Goal: Task Accomplishment & Management: Manage account settings

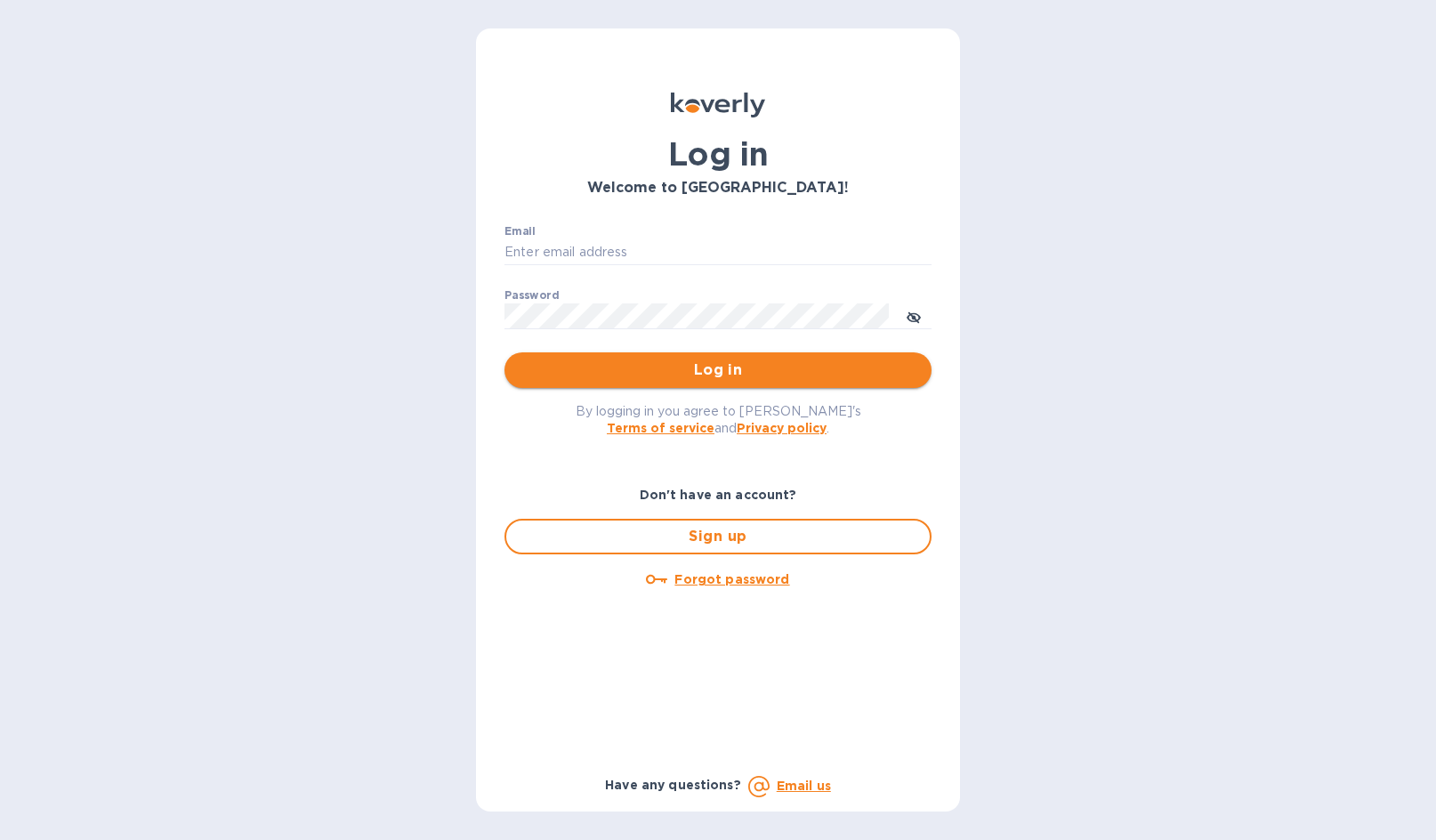
type input "[PERSON_NAME][EMAIL_ADDRESS][DOMAIN_NAME]"
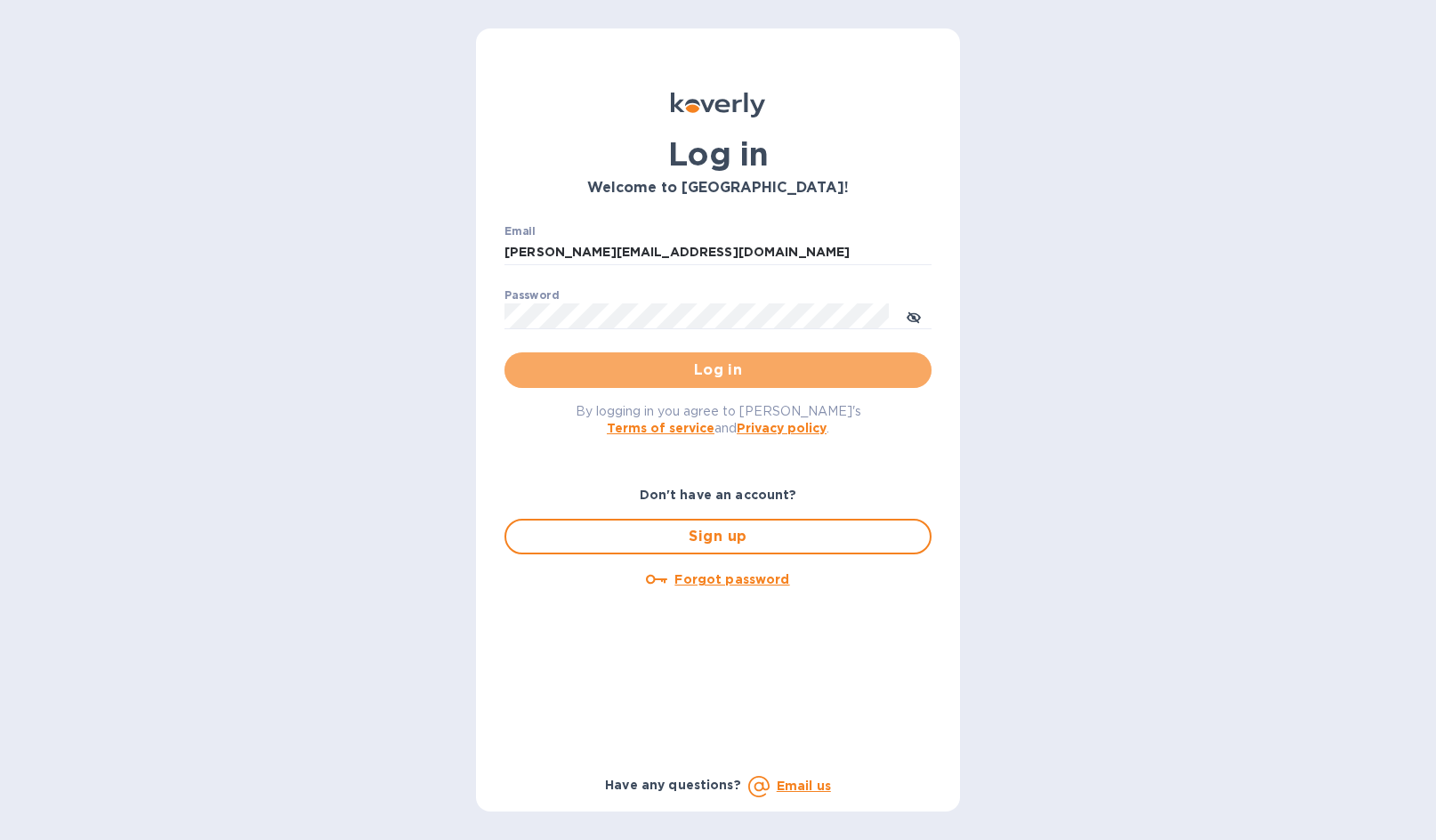
click at [710, 368] on span "Log in" at bounding box center [718, 370] width 399 height 21
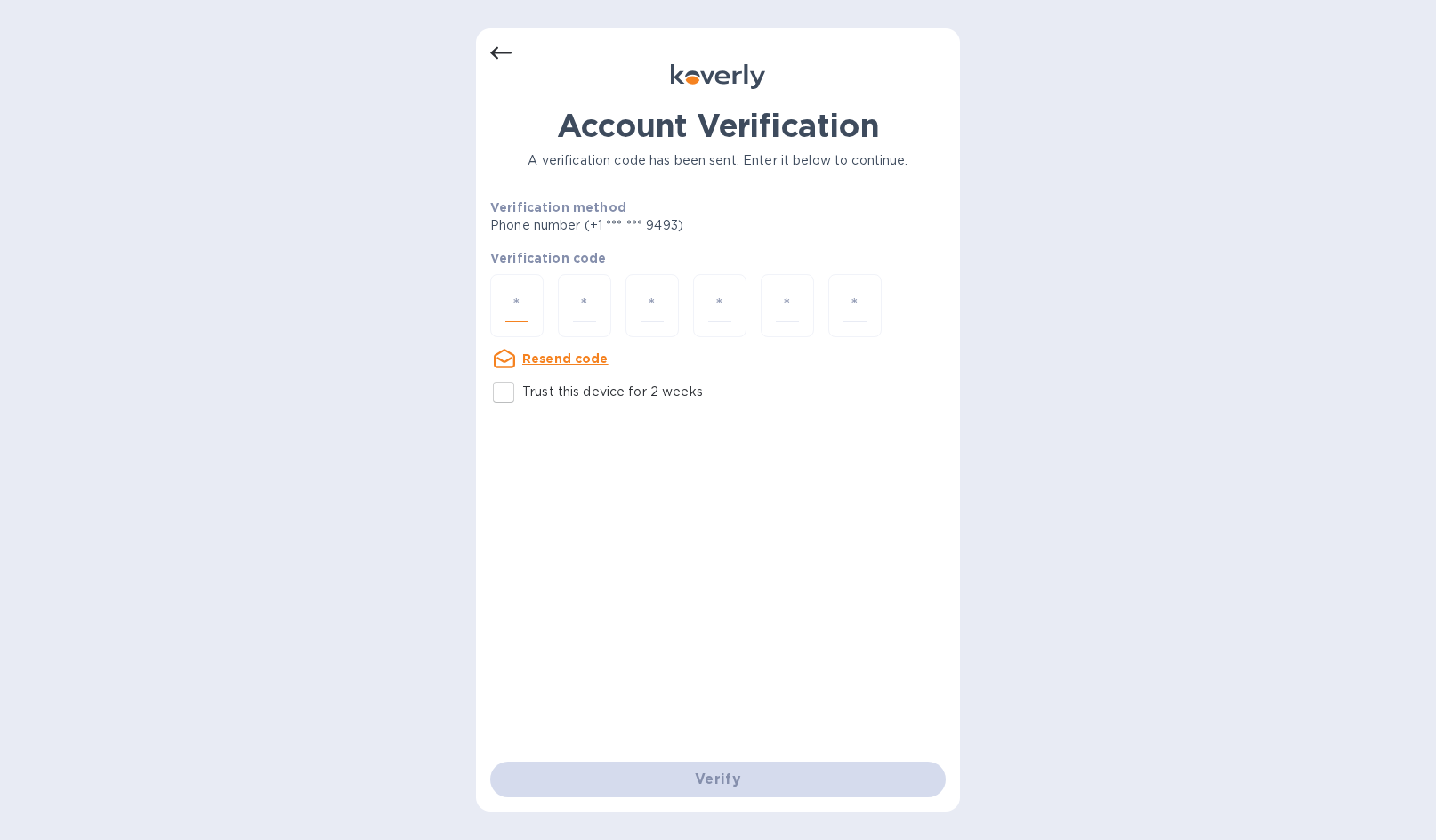
click at [510, 306] on input "number" at bounding box center [516, 305] width 23 height 33
type input "1"
type input "9"
type input "0"
type input "5"
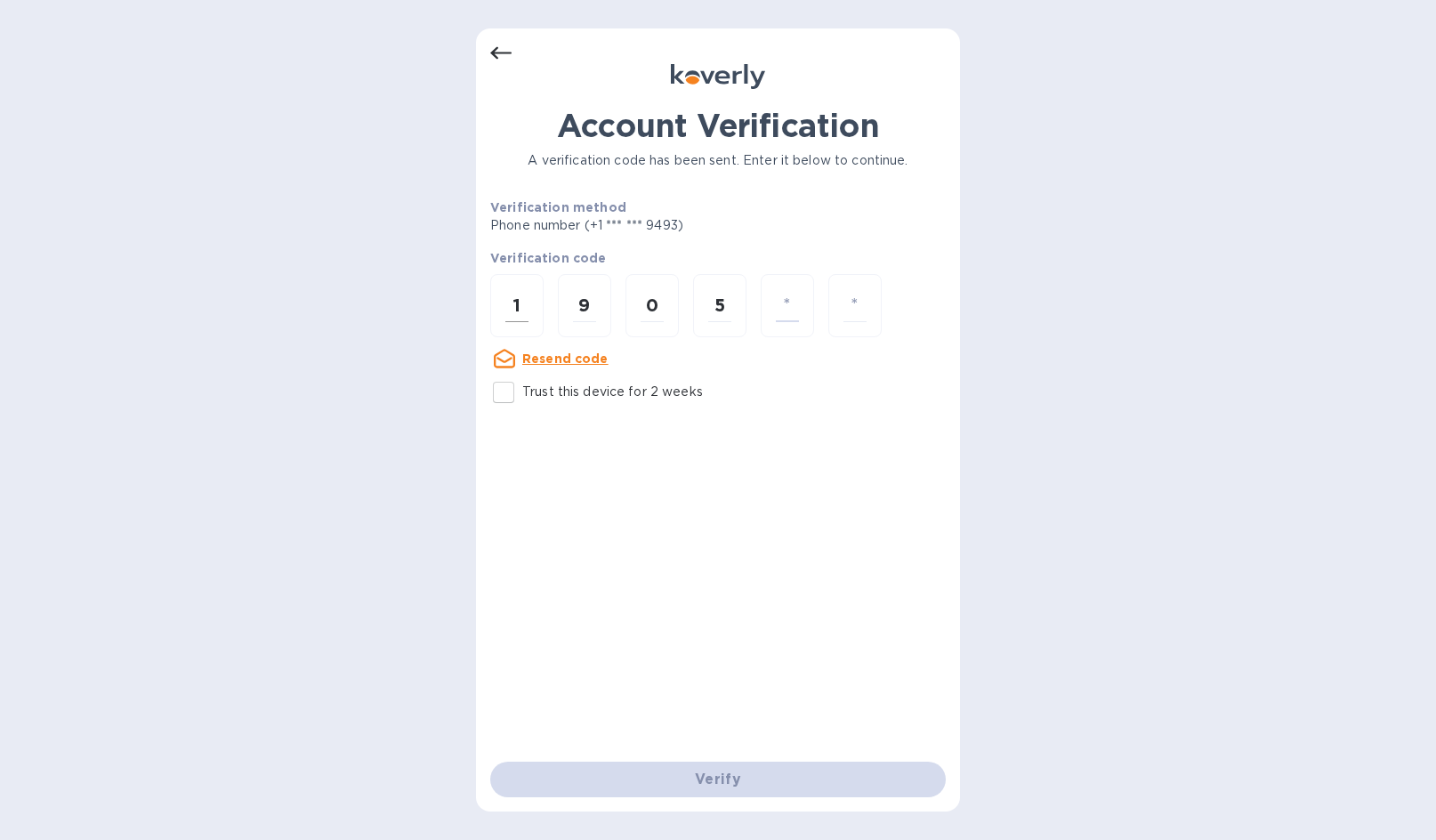
type input "4"
type input "8"
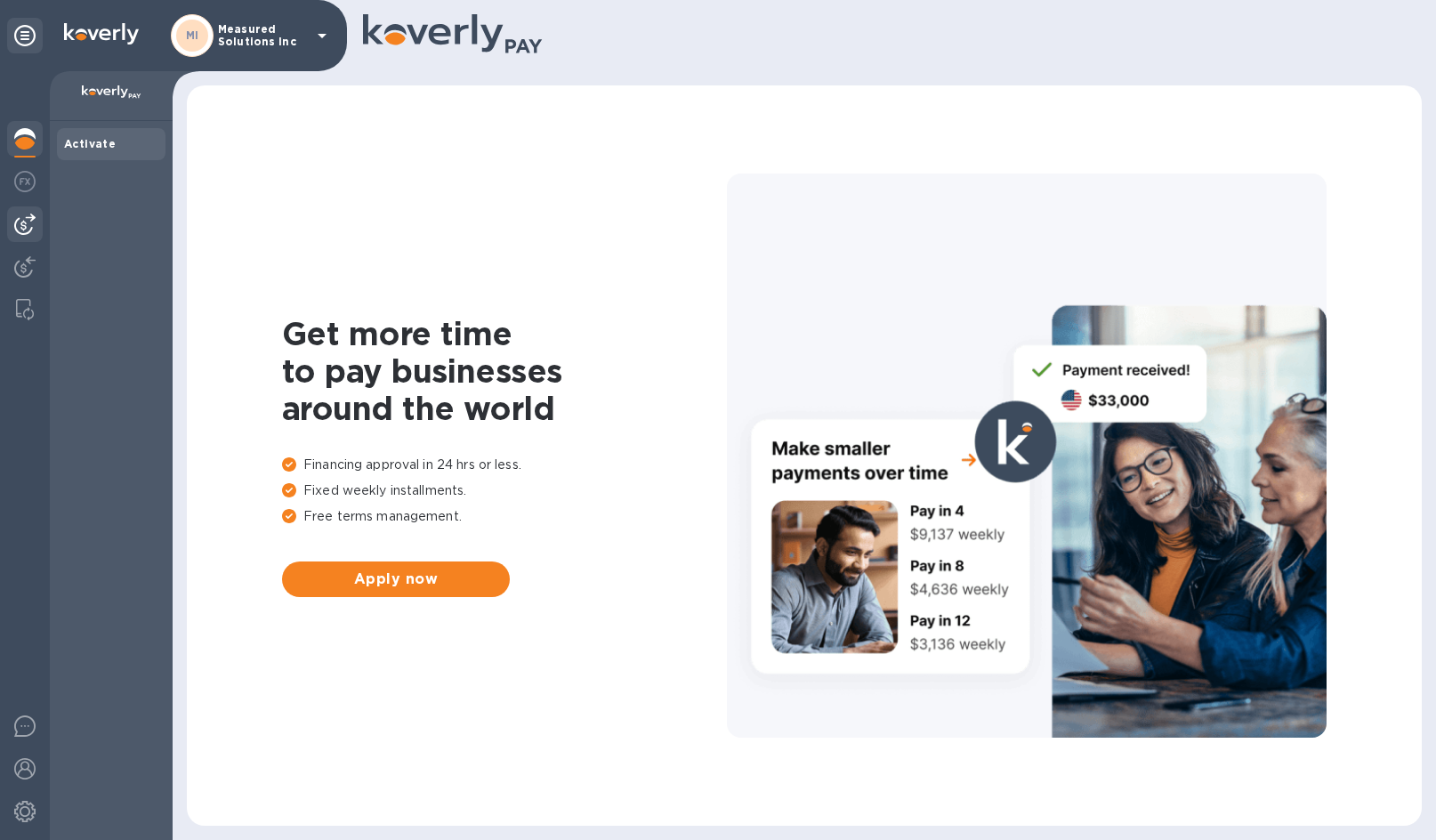
click at [22, 227] on img at bounding box center [24, 224] width 21 height 21
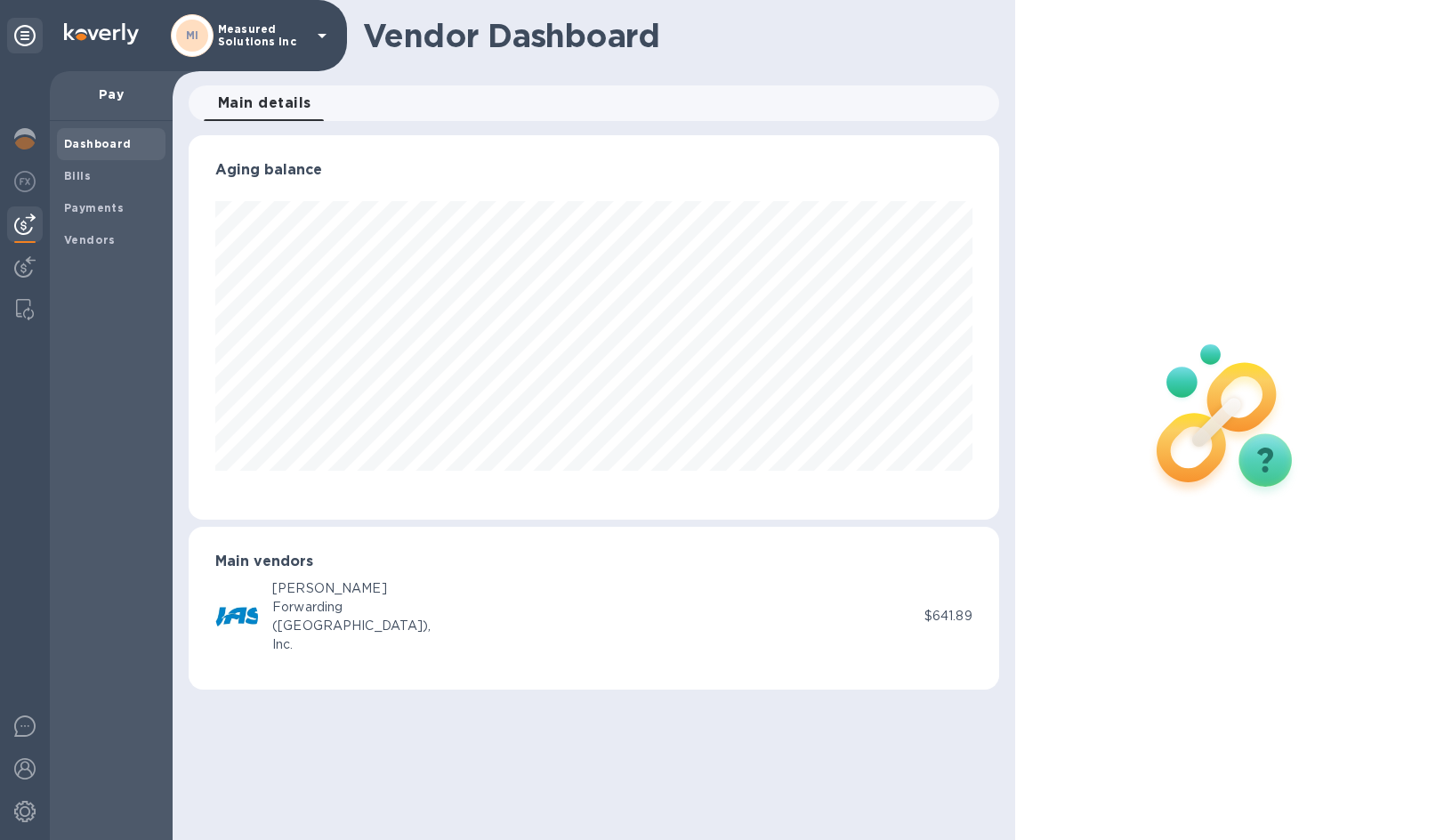
scroll to position [385, 810]
click at [89, 178] on span "Bills" at bounding box center [111, 176] width 94 height 17
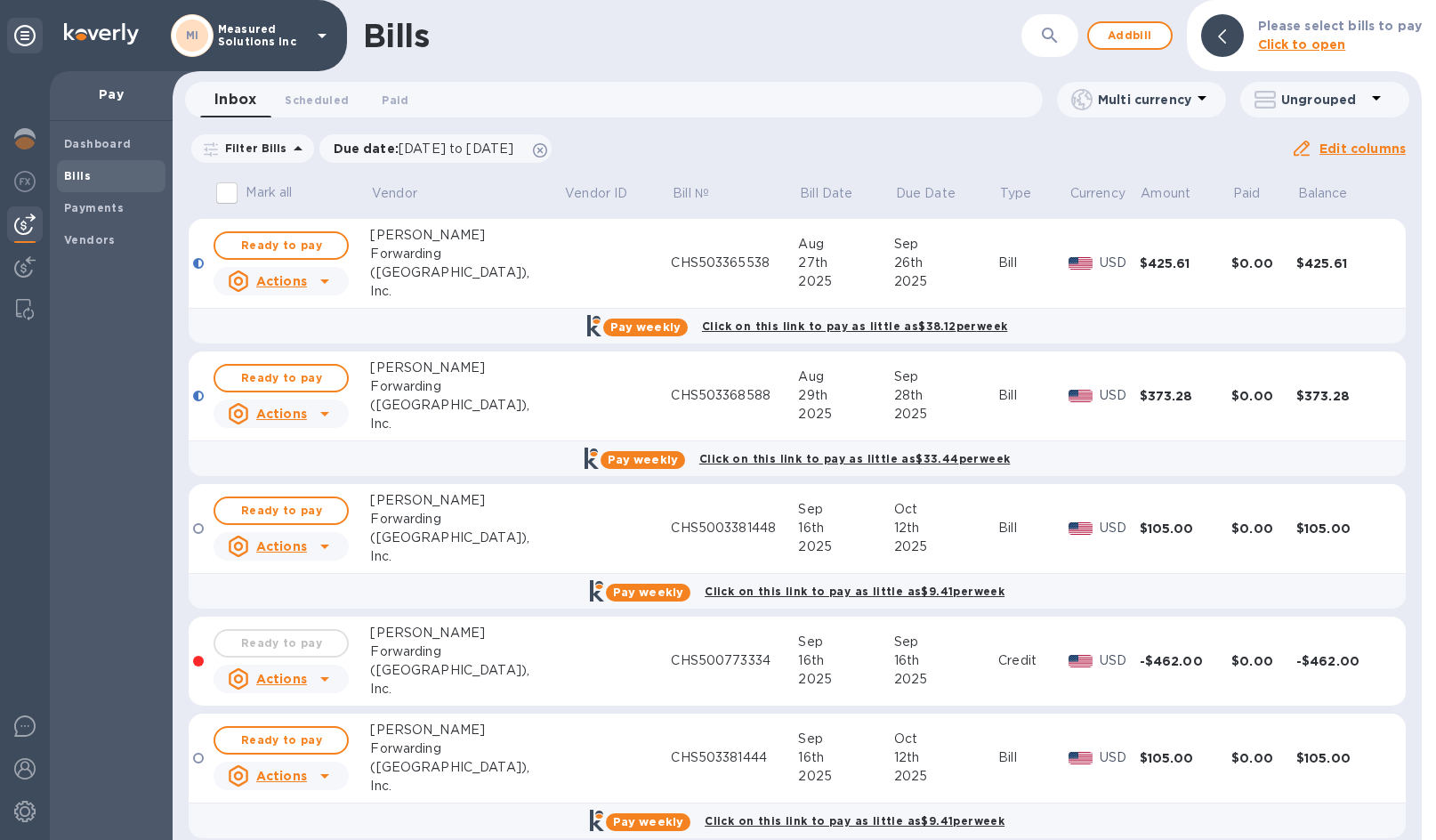
click at [201, 262] on div at bounding box center [199, 263] width 11 height 11
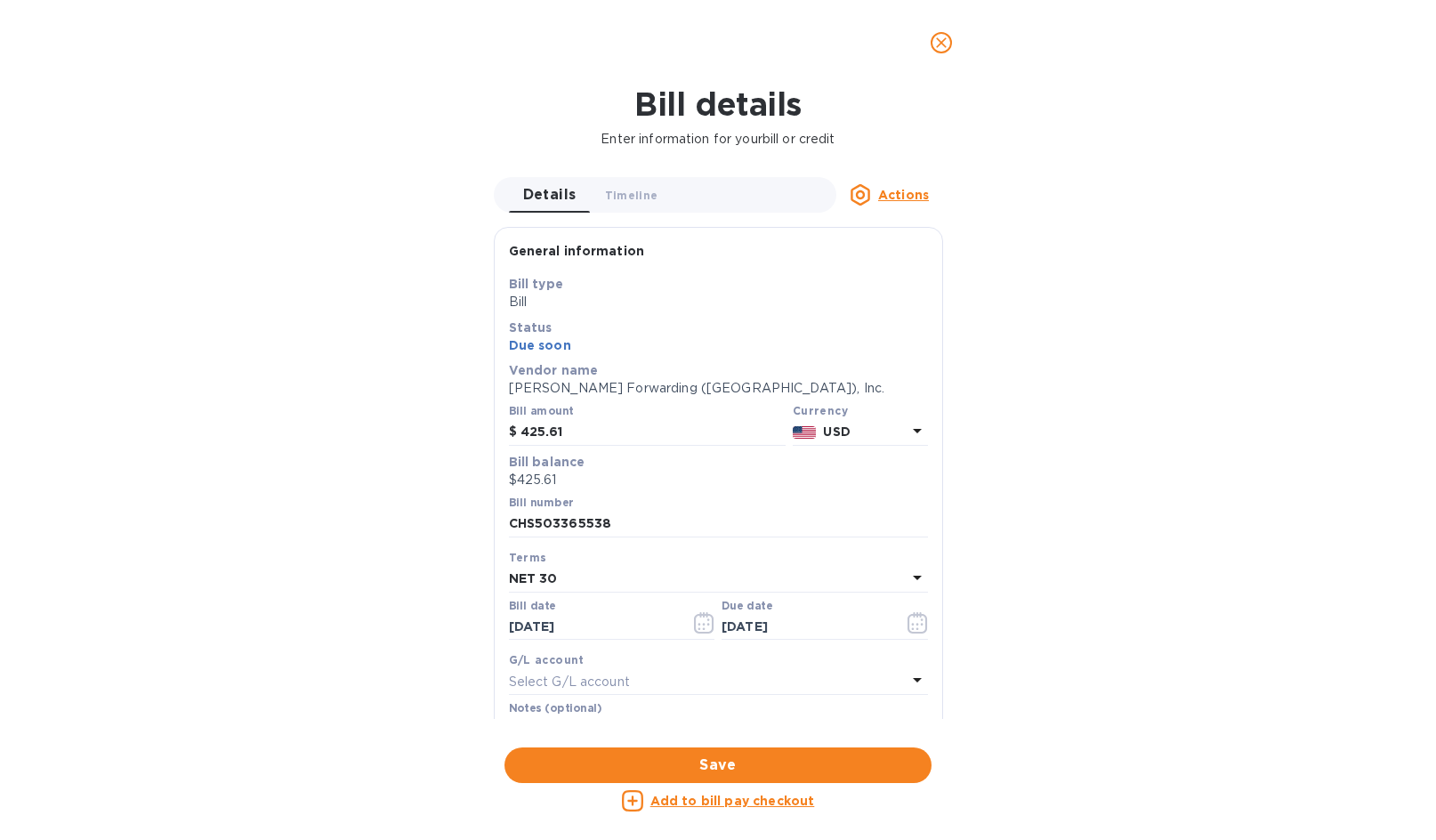
scroll to position [385, 810]
click at [945, 40] on icon "close" at bounding box center [941, 42] width 17 height 17
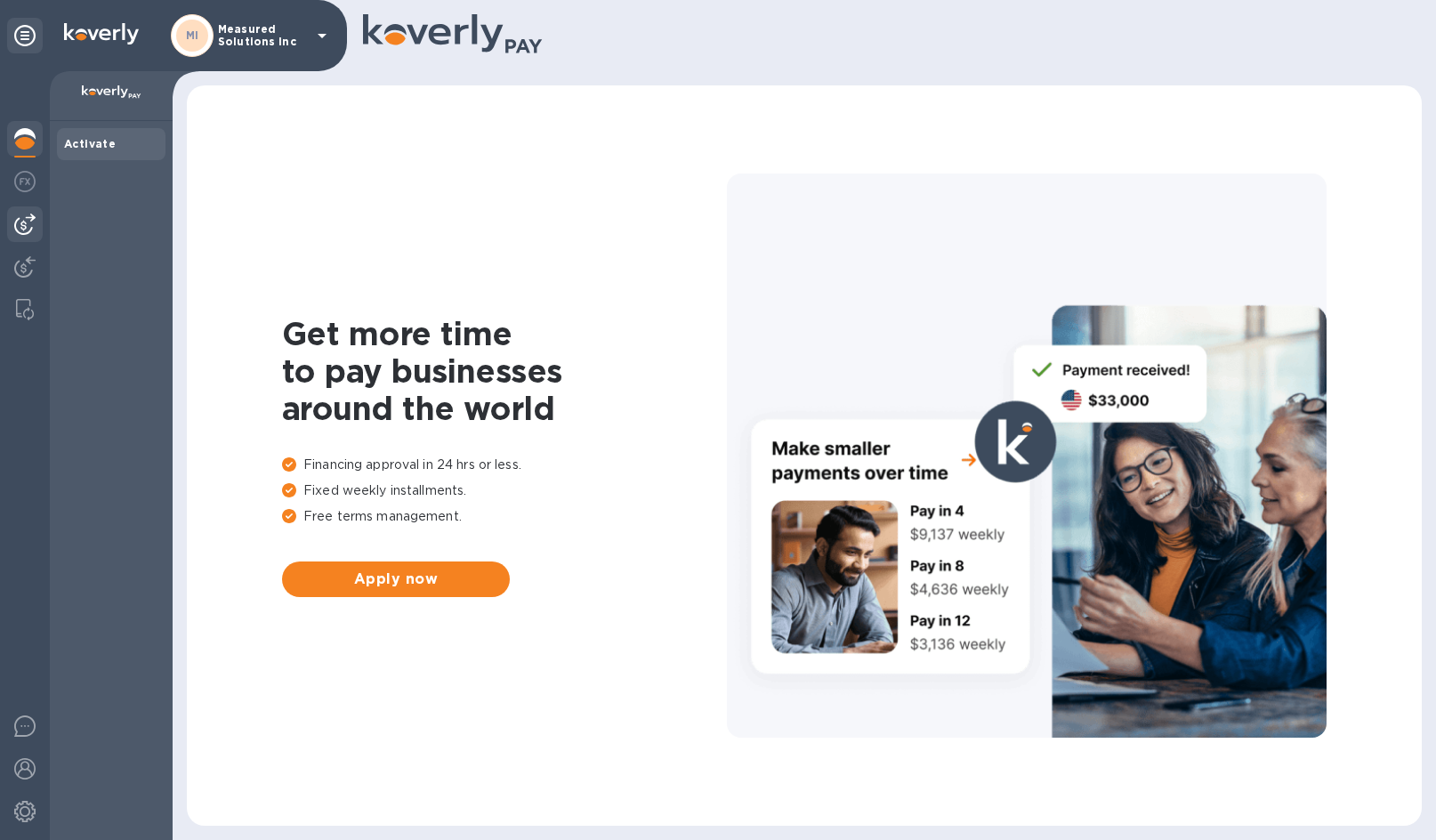
click at [21, 226] on img at bounding box center [24, 224] width 21 height 21
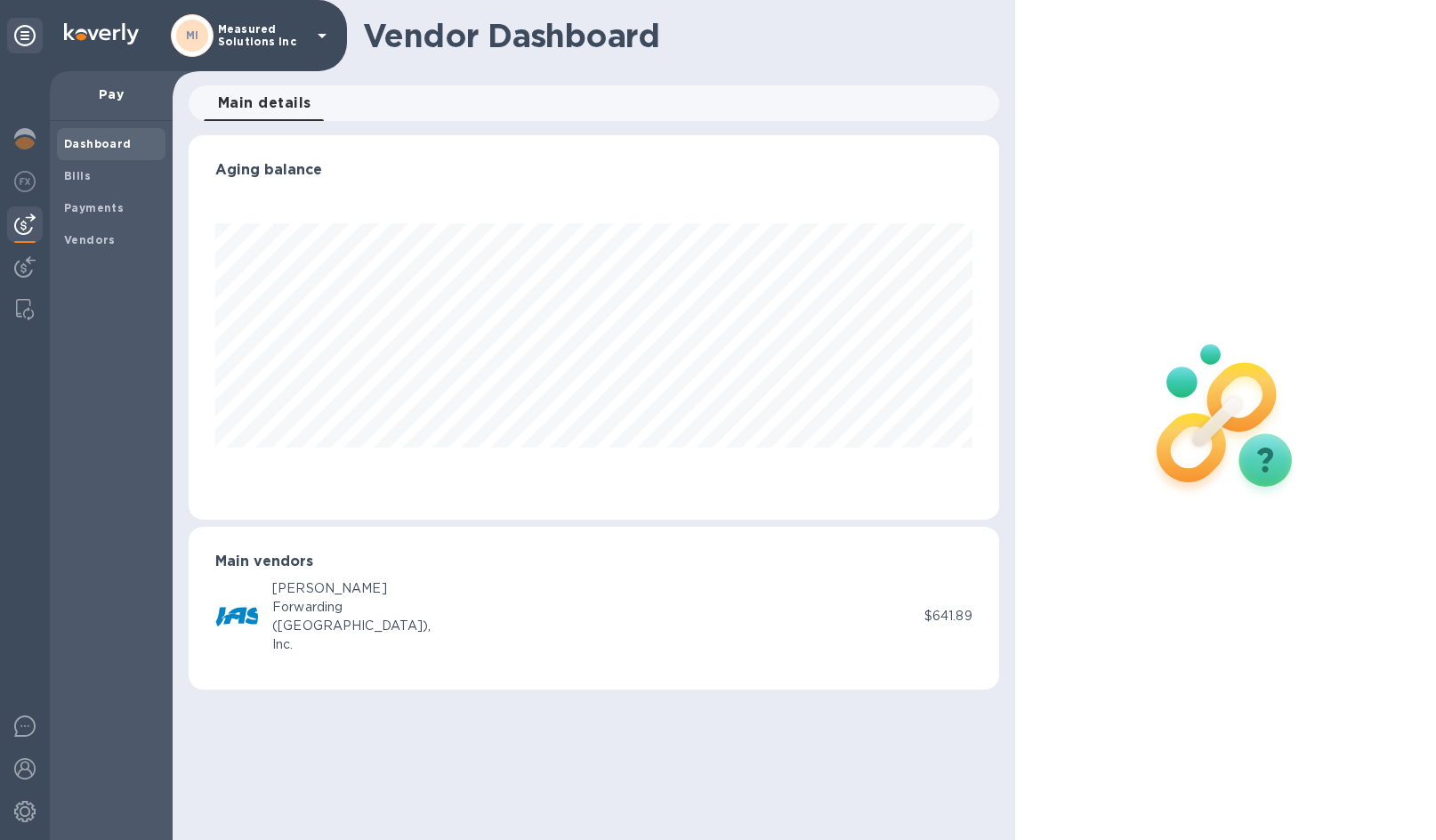
scroll to position [385, 810]
click at [78, 181] on b "Bills" at bounding box center [77, 176] width 27 height 14
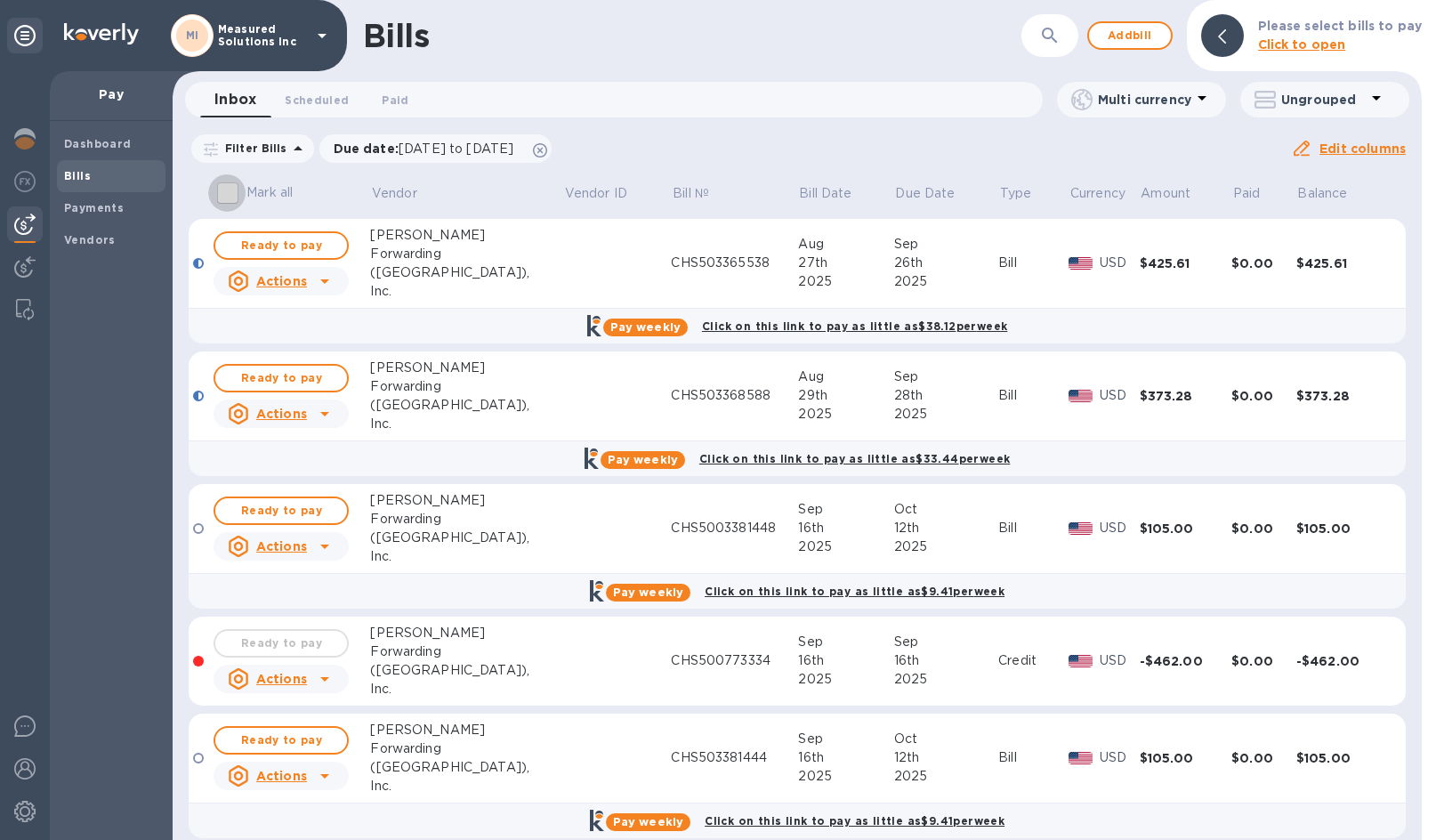
click at [231, 191] on input "Mark all" at bounding box center [226, 192] width 38 height 38
checkbox input "true"
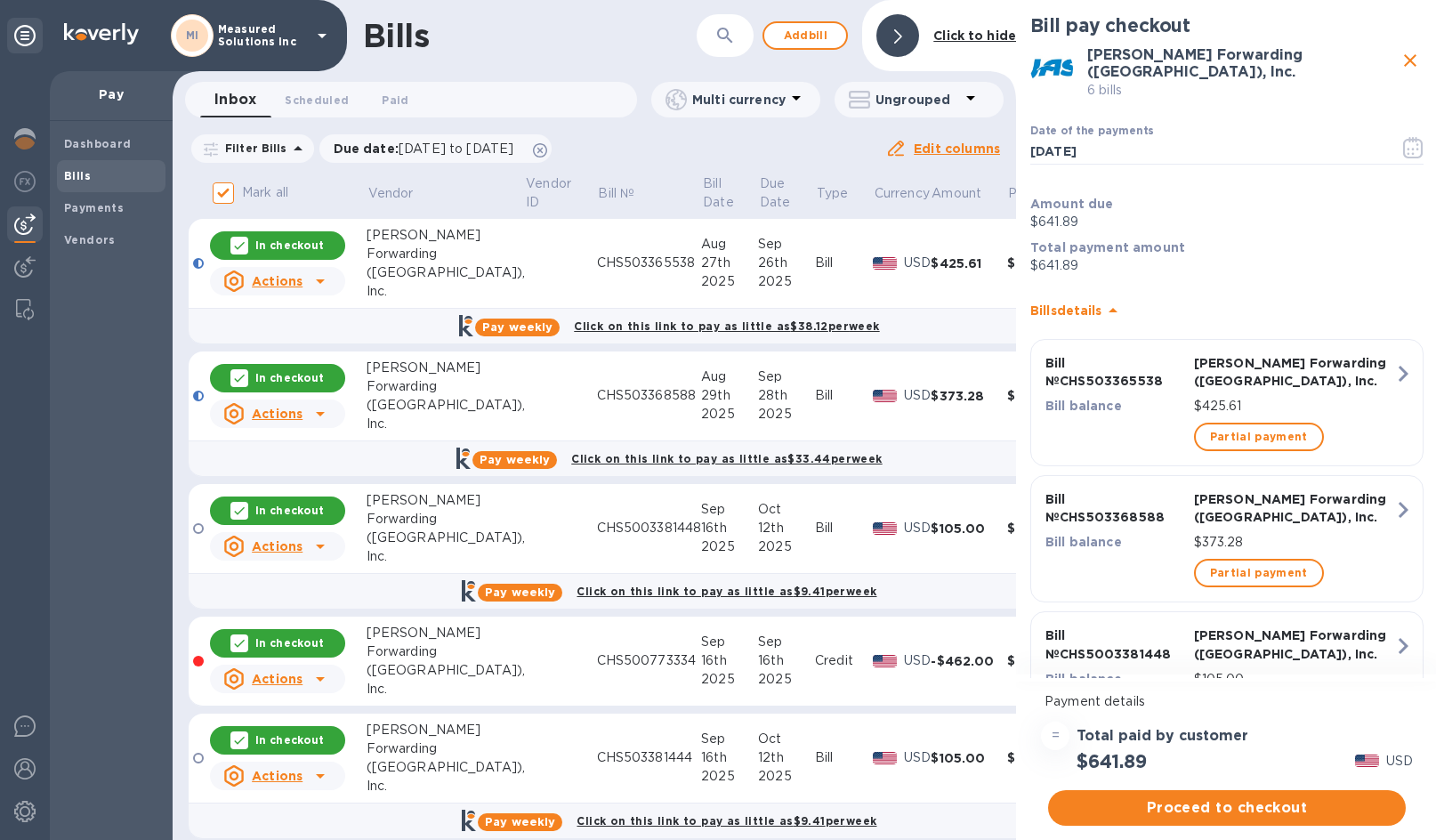
click at [197, 532] on div at bounding box center [199, 528] width 11 height 11
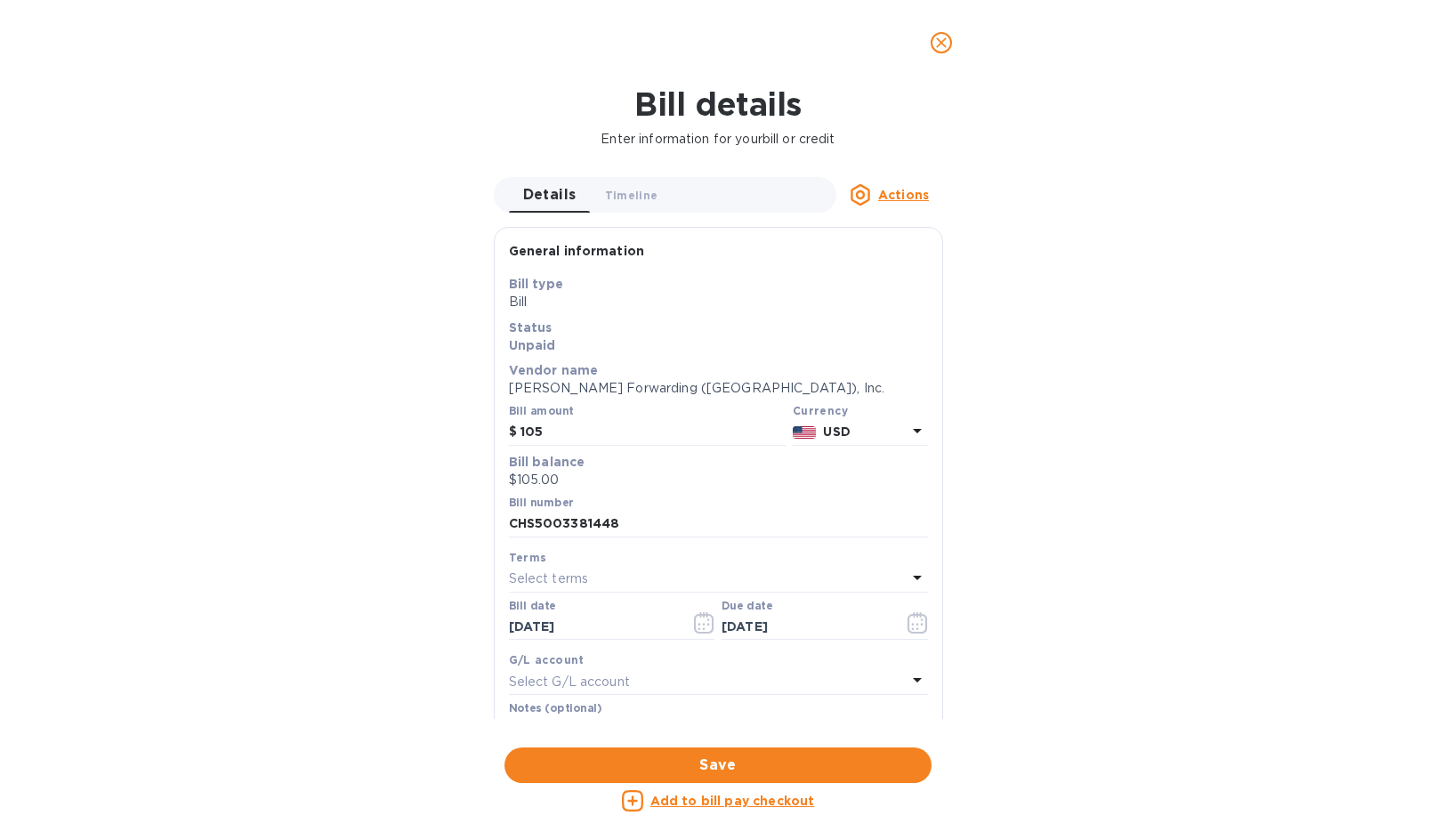
scroll to position [385, 810]
click at [941, 40] on icon "close" at bounding box center [942, 43] width 11 height 11
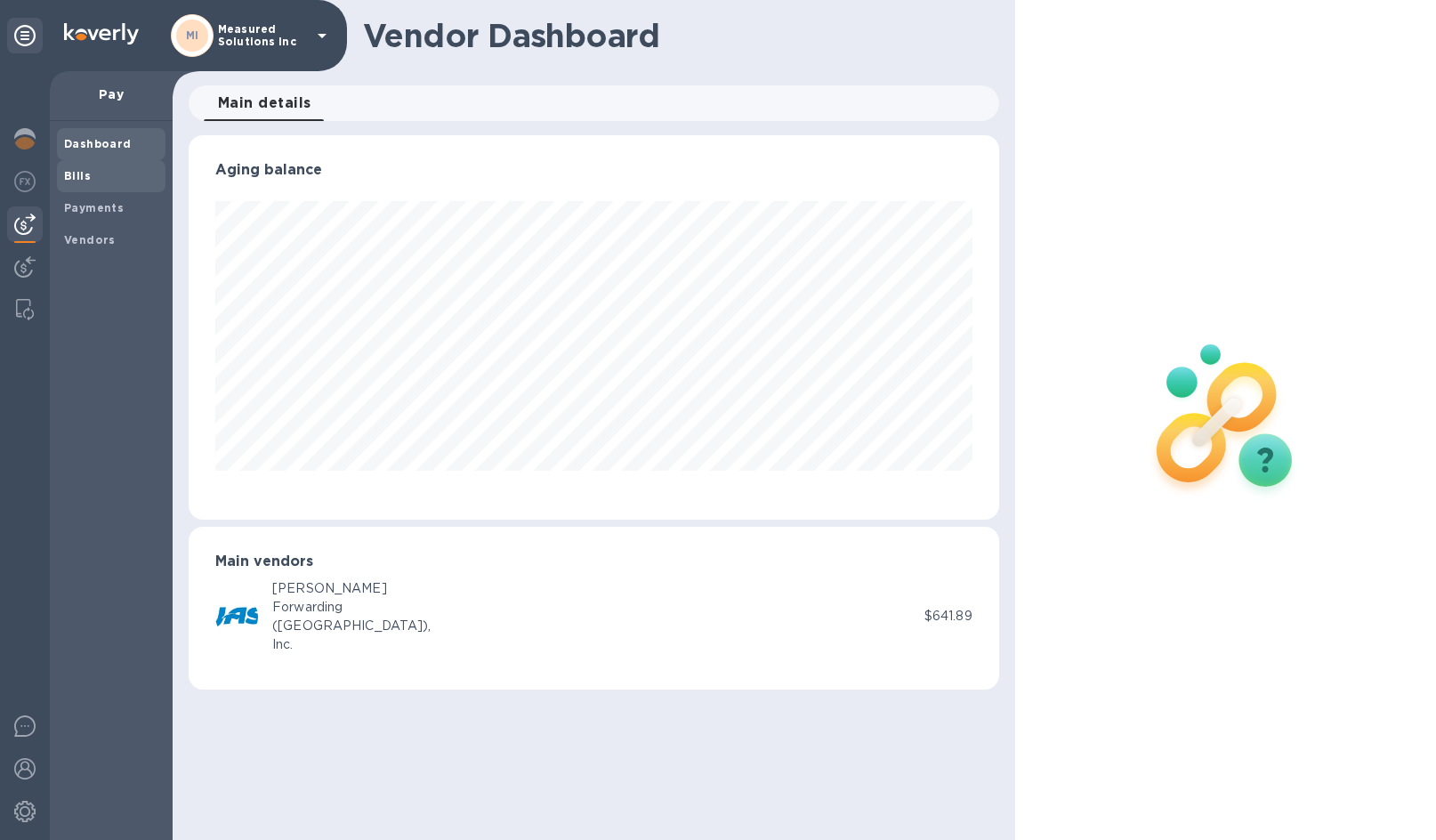
click at [88, 174] on b "Bills" at bounding box center [77, 176] width 27 height 14
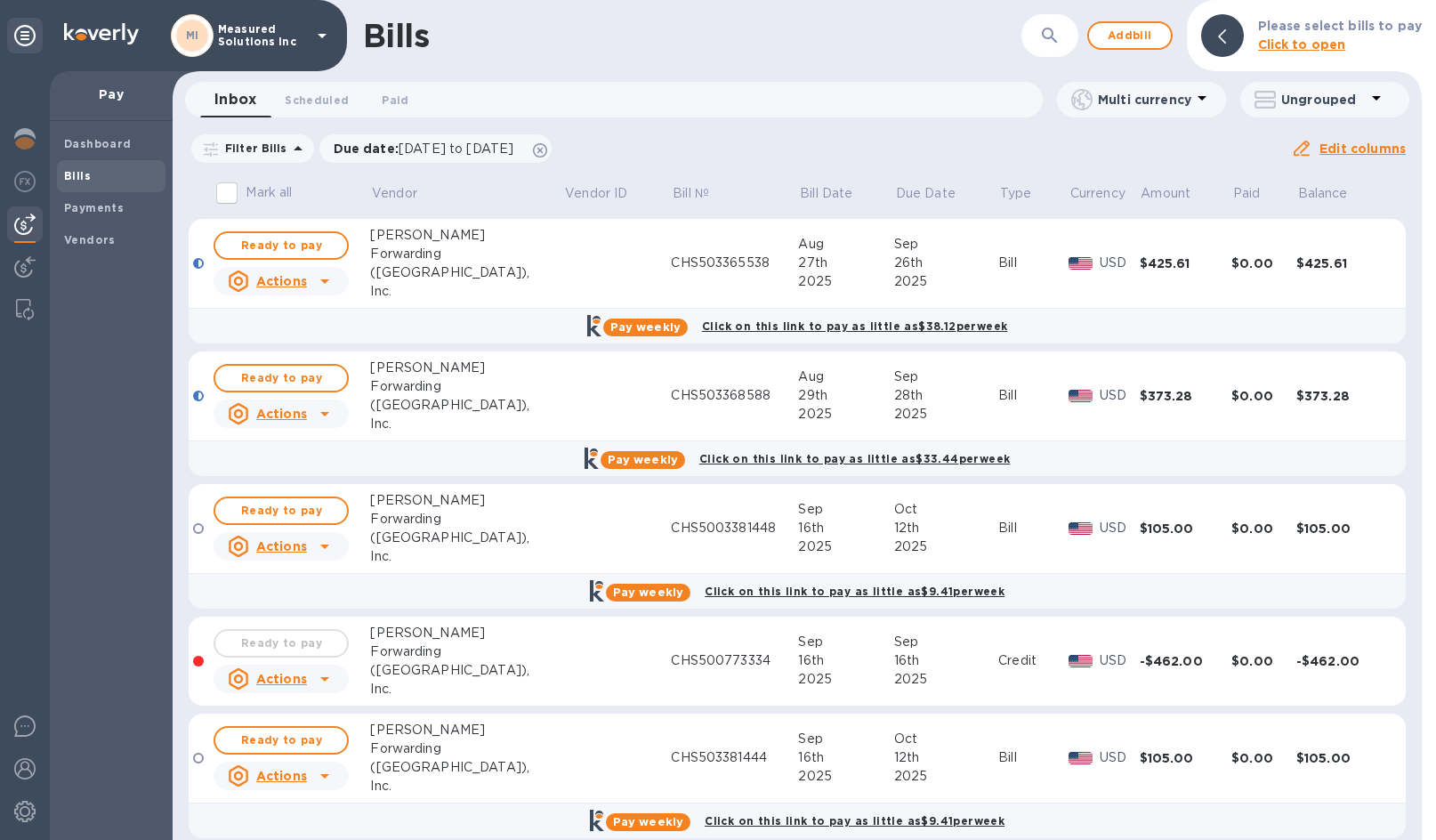
click at [1374, 98] on icon at bounding box center [1377, 98] width 9 height 5
click at [1374, 98] on div at bounding box center [718, 420] width 1436 height 840
click at [283, 249] on span "Ready to pay" at bounding box center [281, 245] width 103 height 21
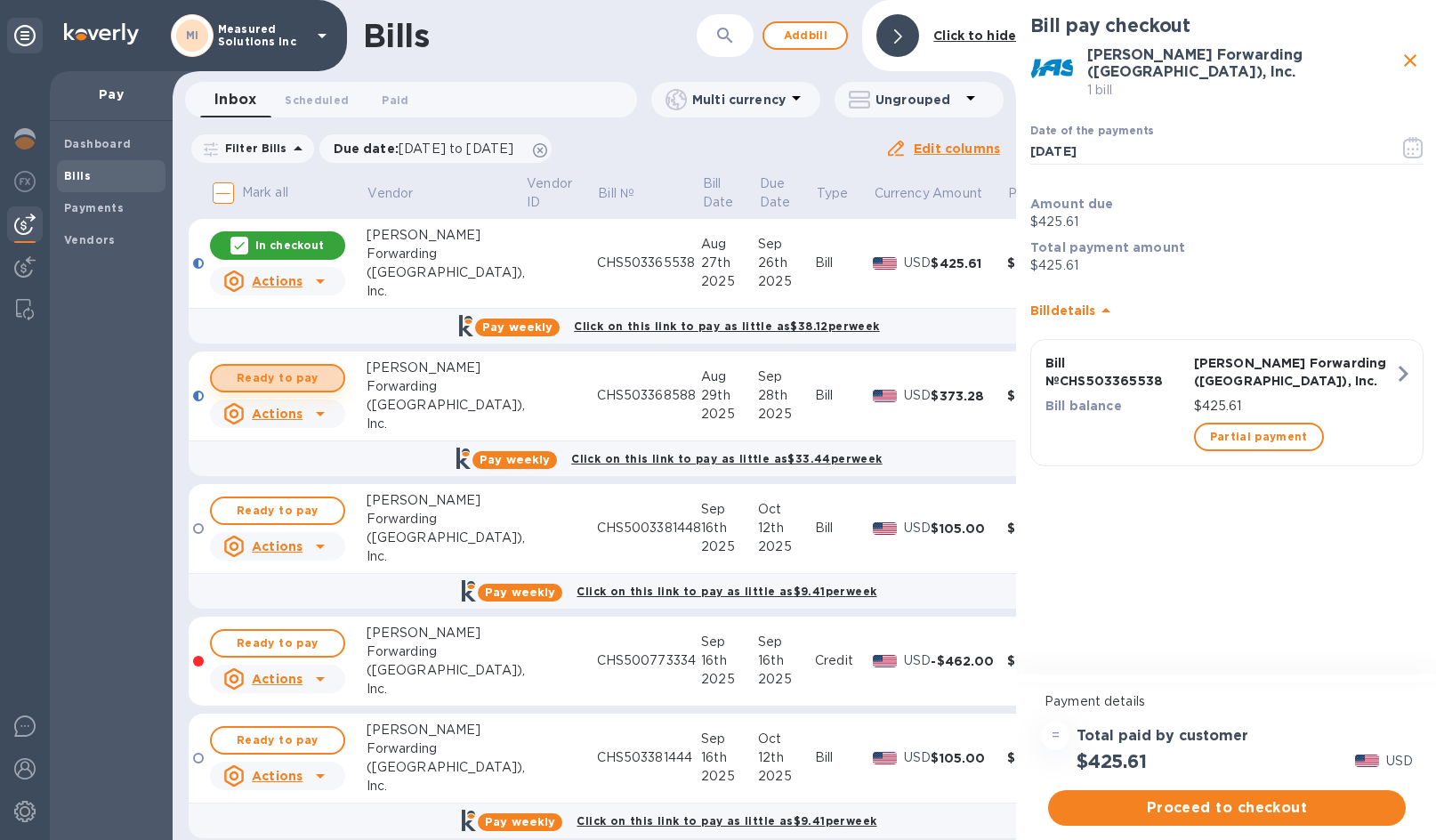
click at [280, 378] on span "Ready to pay" at bounding box center [278, 377] width 103 height 21
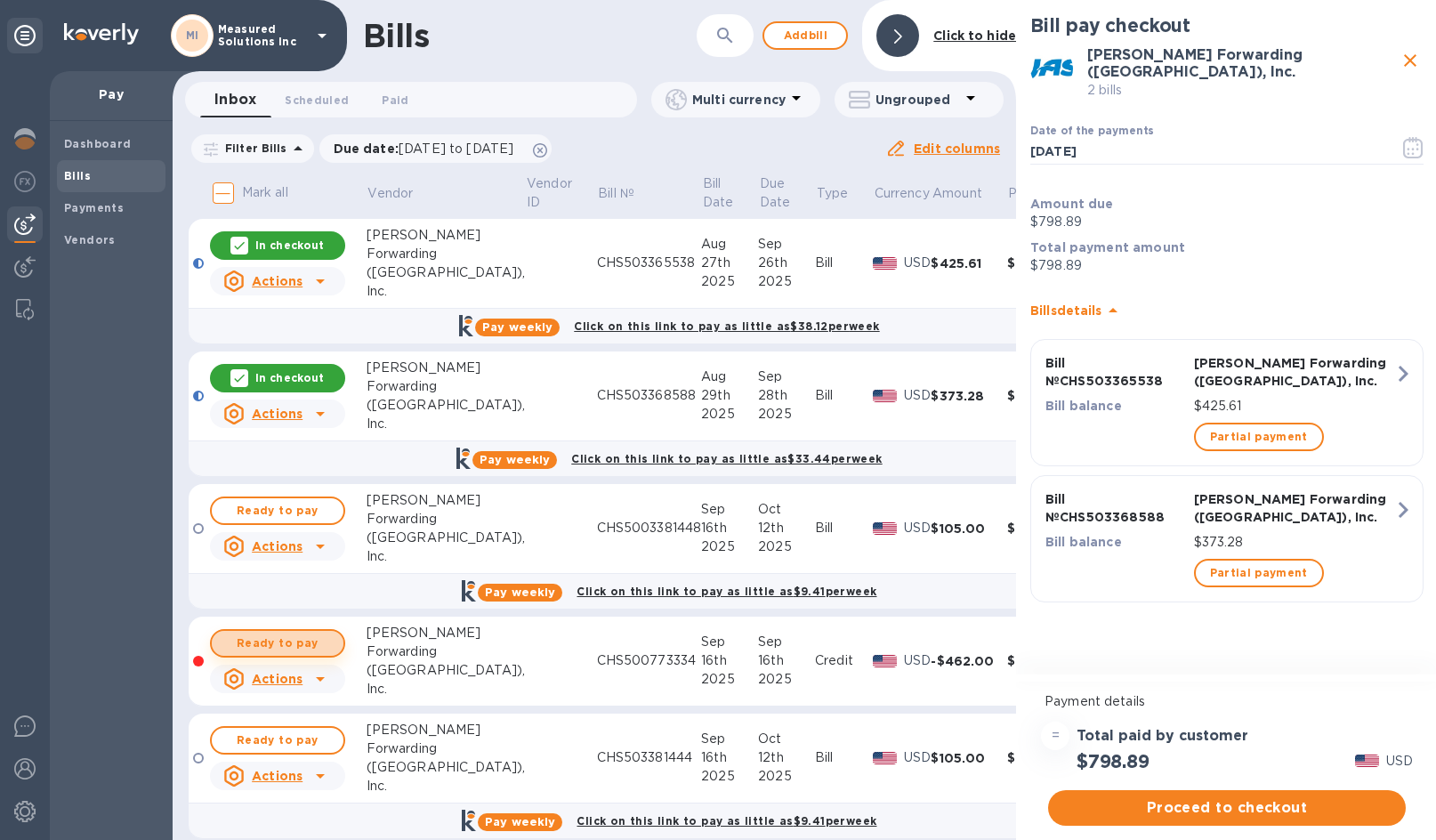
click at [256, 632] on span "Ready to pay" at bounding box center [278, 642] width 103 height 21
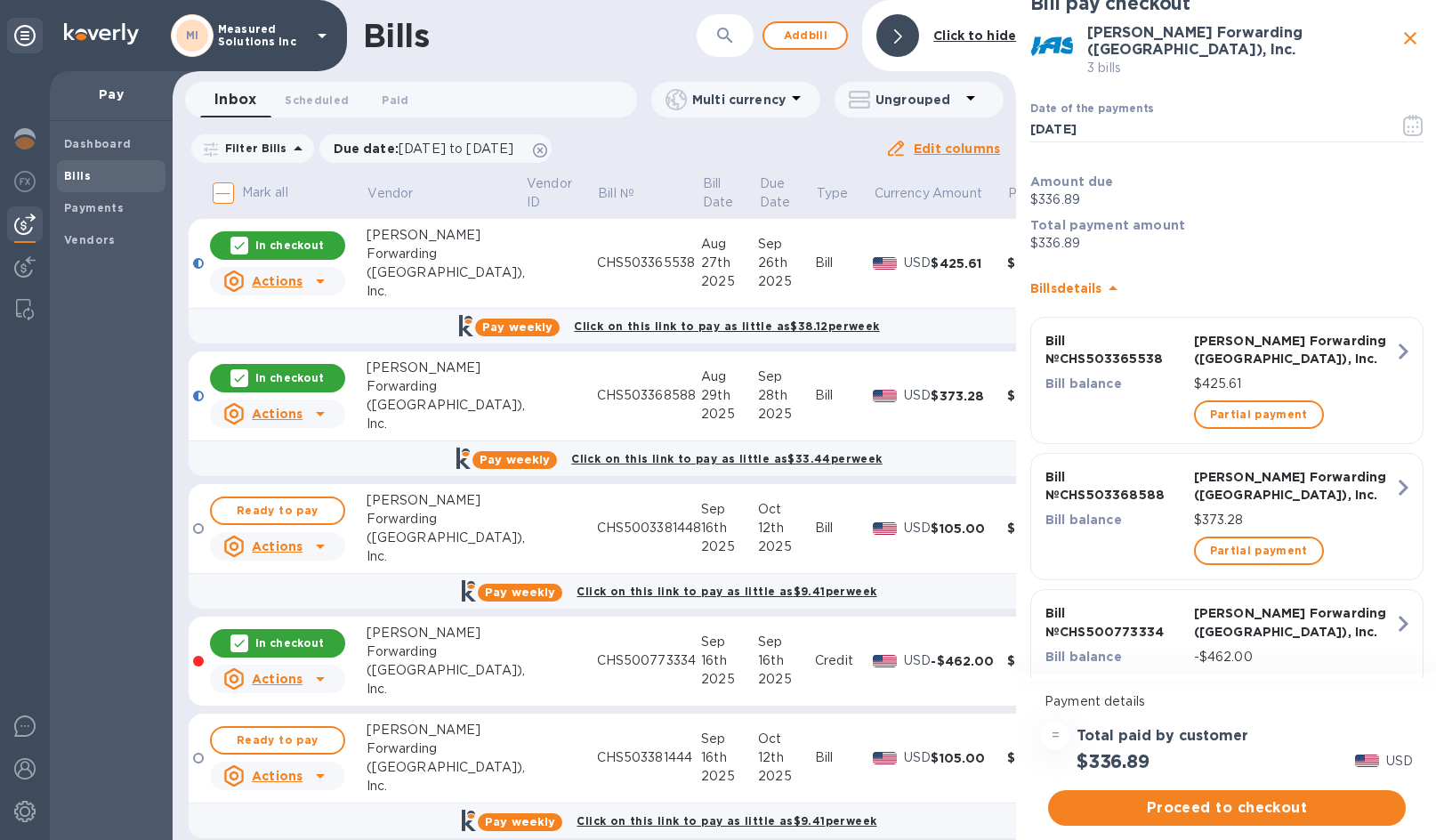
scroll to position [61, 0]
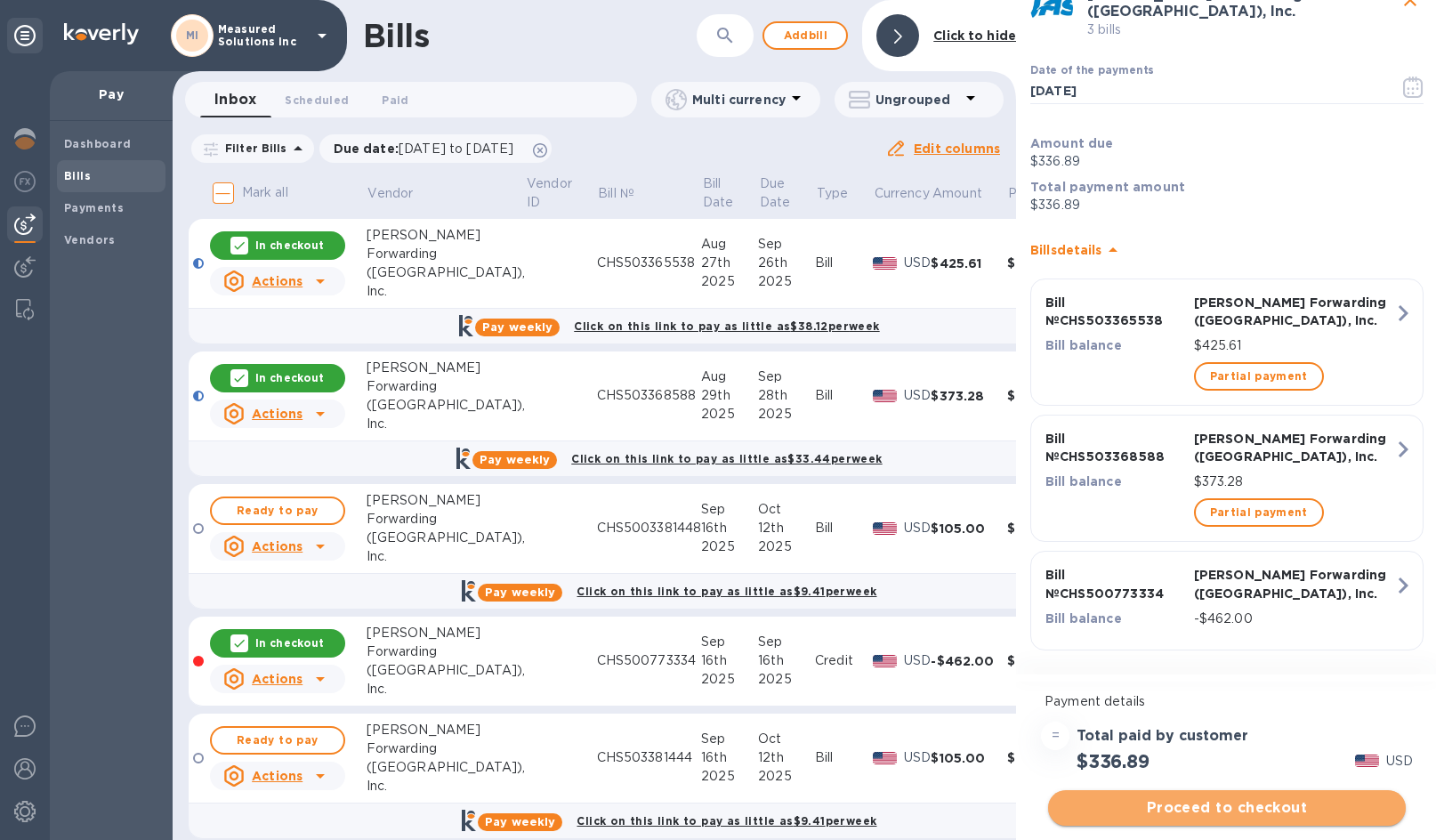
click at [1256, 807] on span "Proceed to checkout" at bounding box center [1227, 807] width 330 height 21
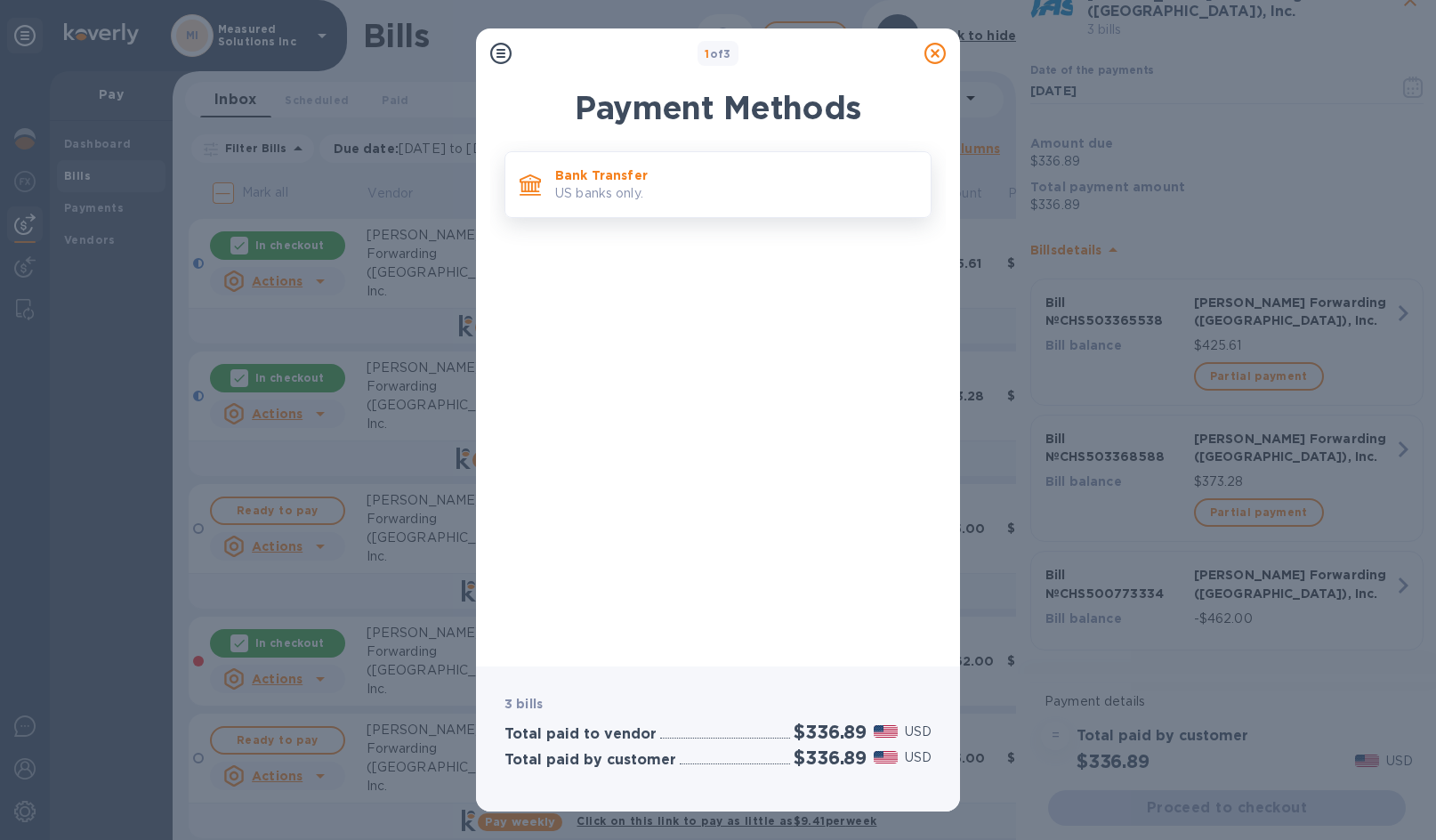
click at [611, 186] on p "US banks only." at bounding box center [735, 193] width 362 height 18
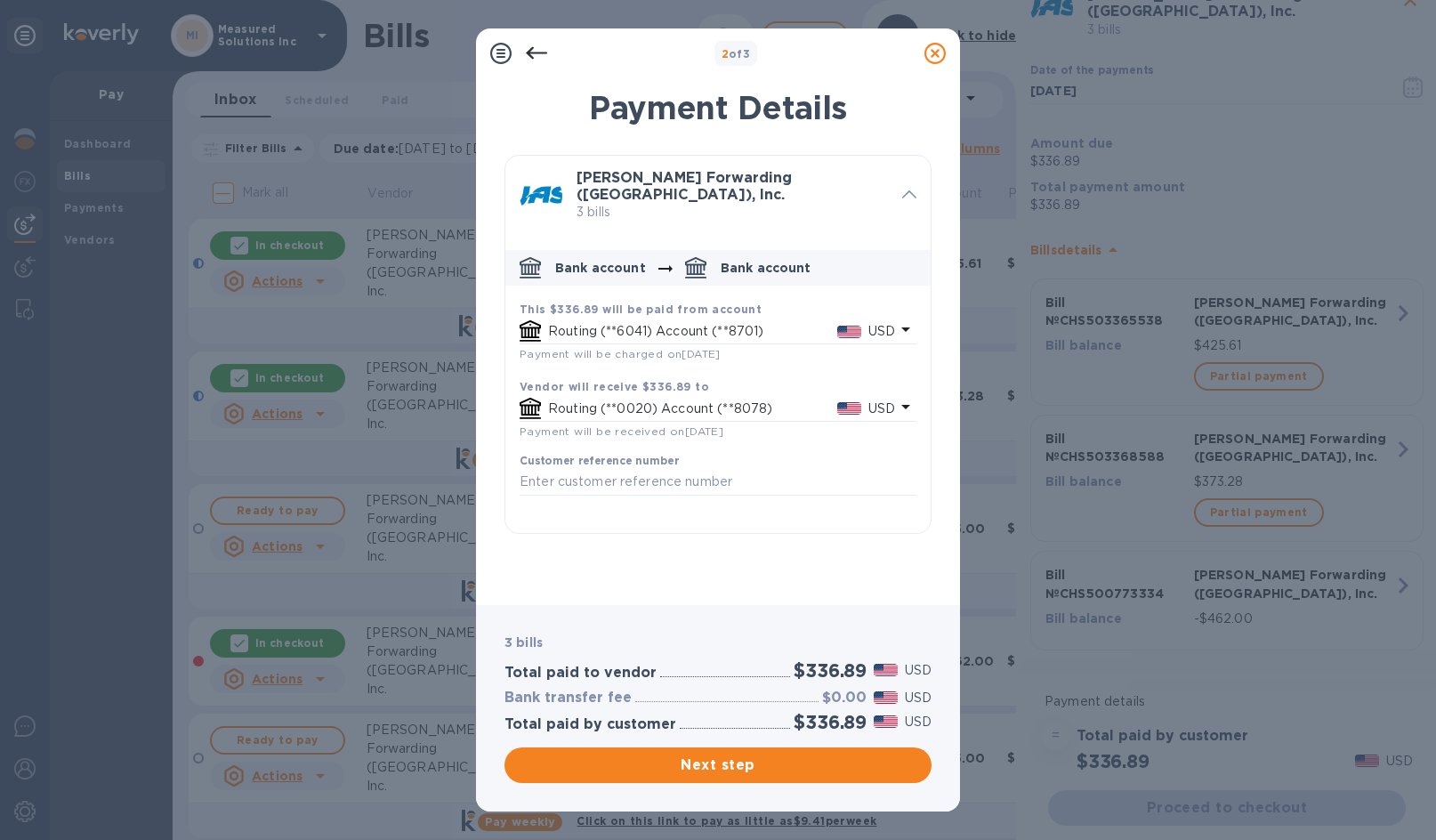
click at [722, 322] on p "Routing (**6041) Account (**8701)" at bounding box center [693, 331] width 289 height 18
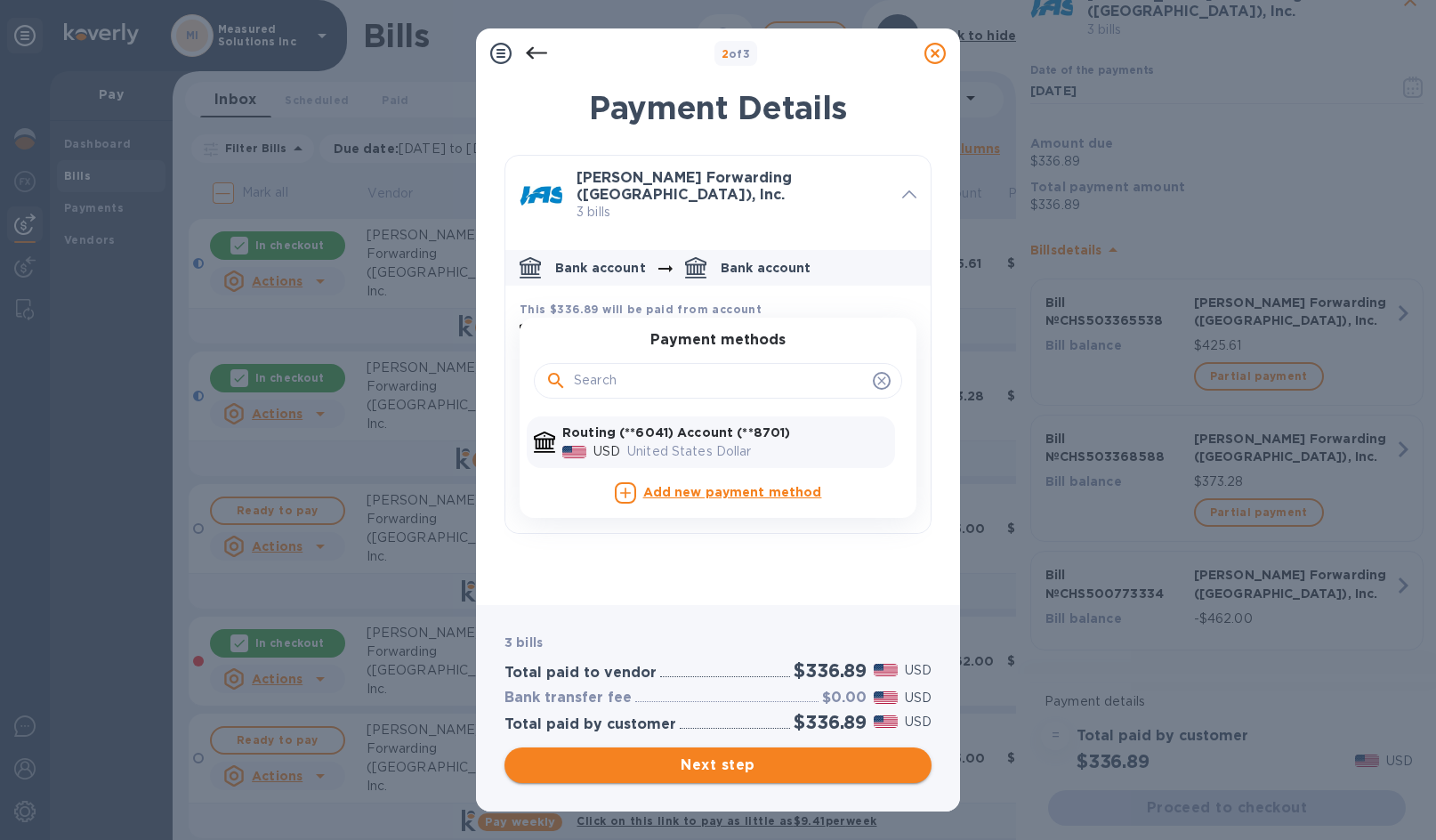
click at [724, 760] on span "Next step" at bounding box center [718, 765] width 399 height 21
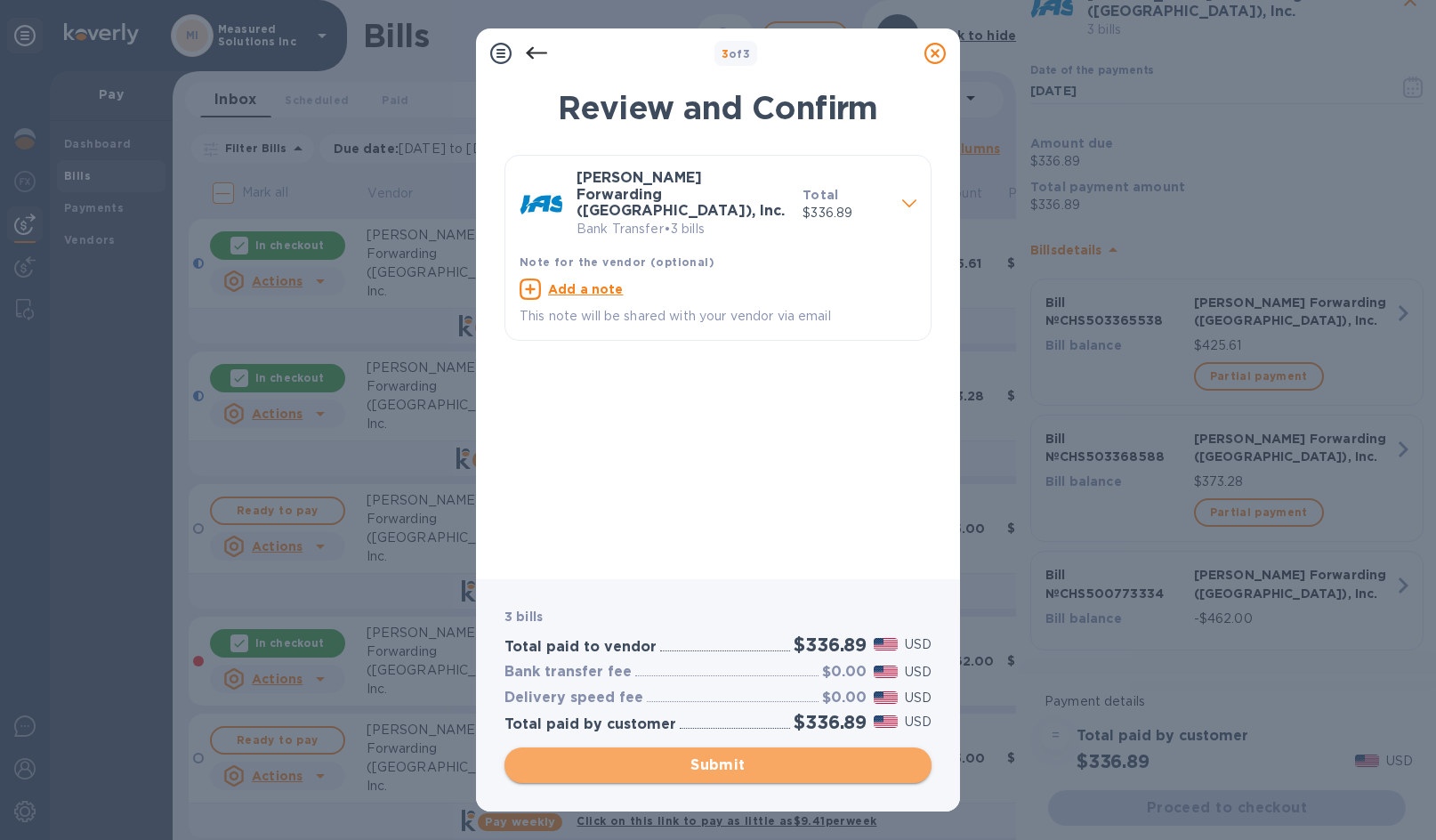
click at [727, 765] on span "Submit" at bounding box center [718, 765] width 399 height 21
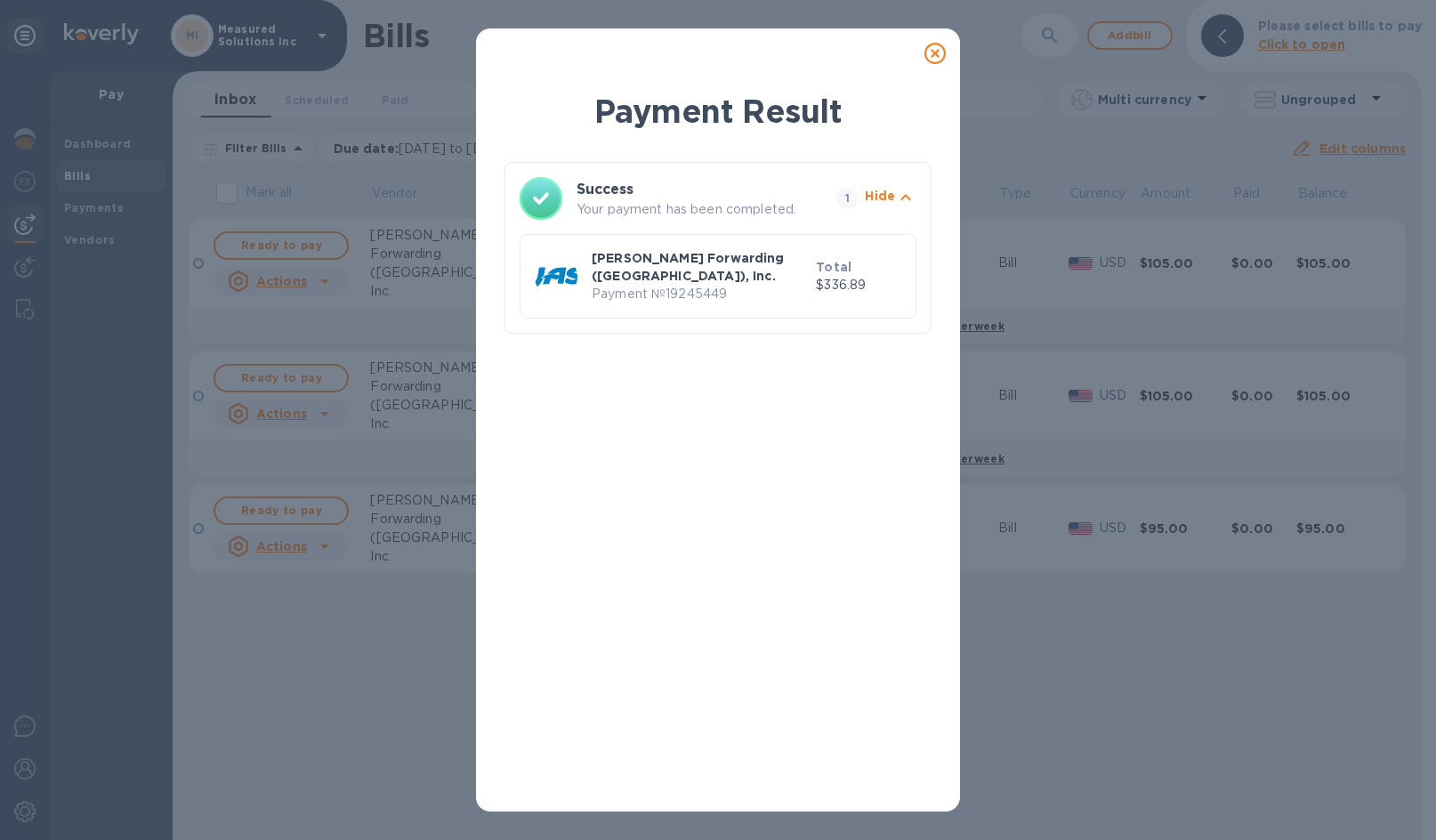
click at [724, 284] on p "Payment № 19245449" at bounding box center [701, 293] width 217 height 18
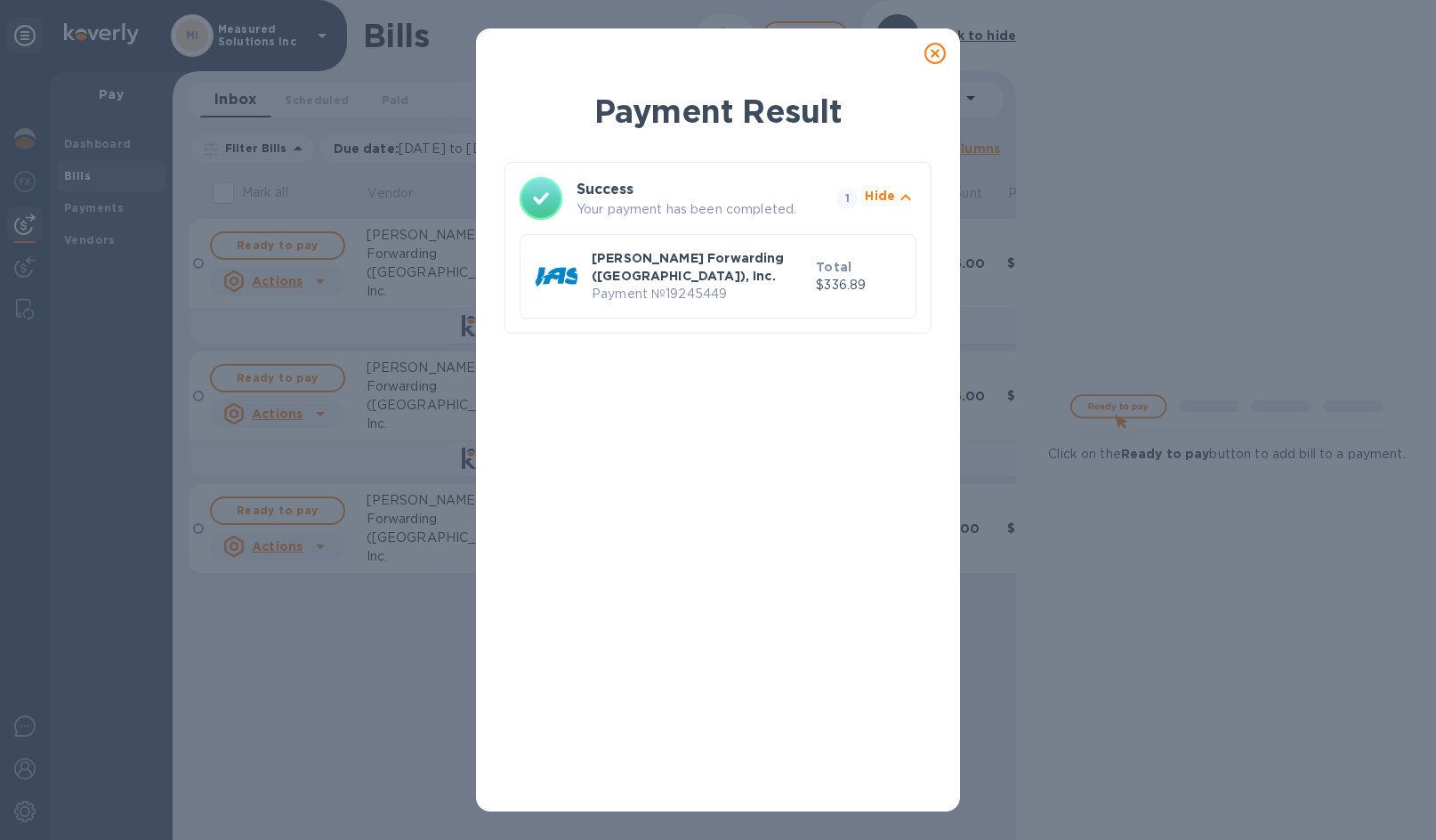
click at [931, 59] on icon at bounding box center [934, 52] width 21 height 21
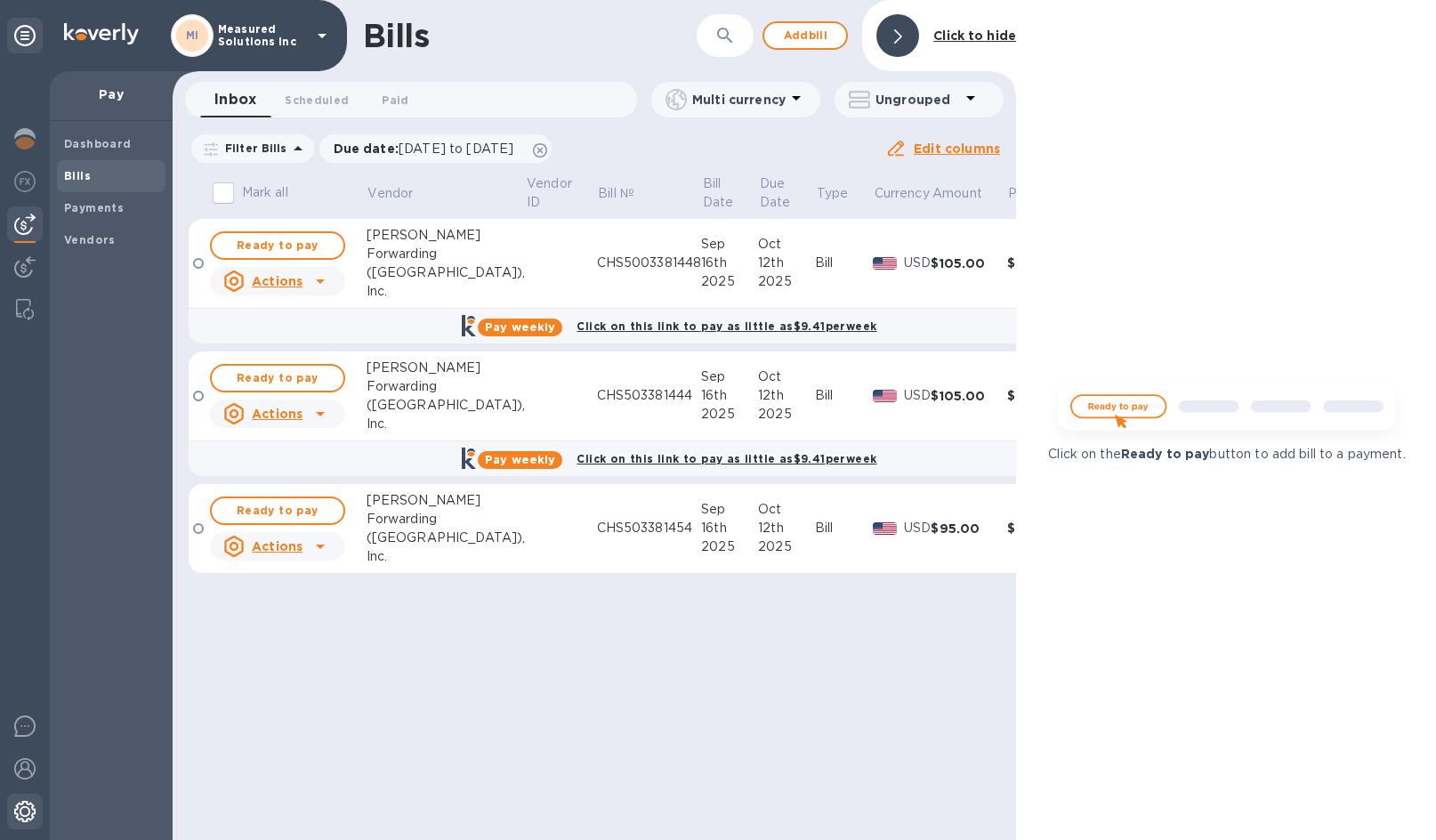
click at [20, 801] on img at bounding box center [24, 811] width 21 height 21
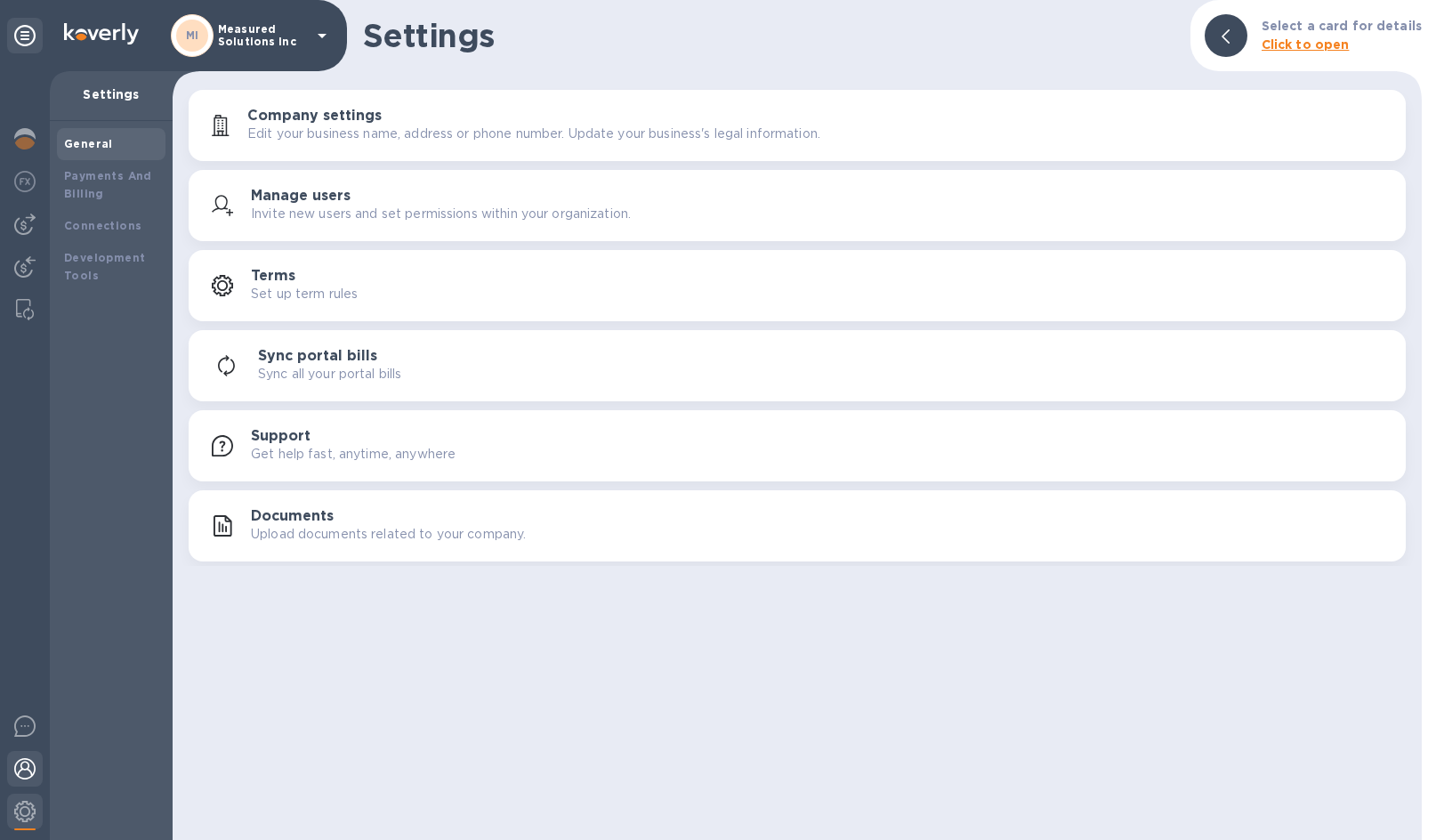
click at [17, 770] on img at bounding box center [24, 768] width 21 height 21
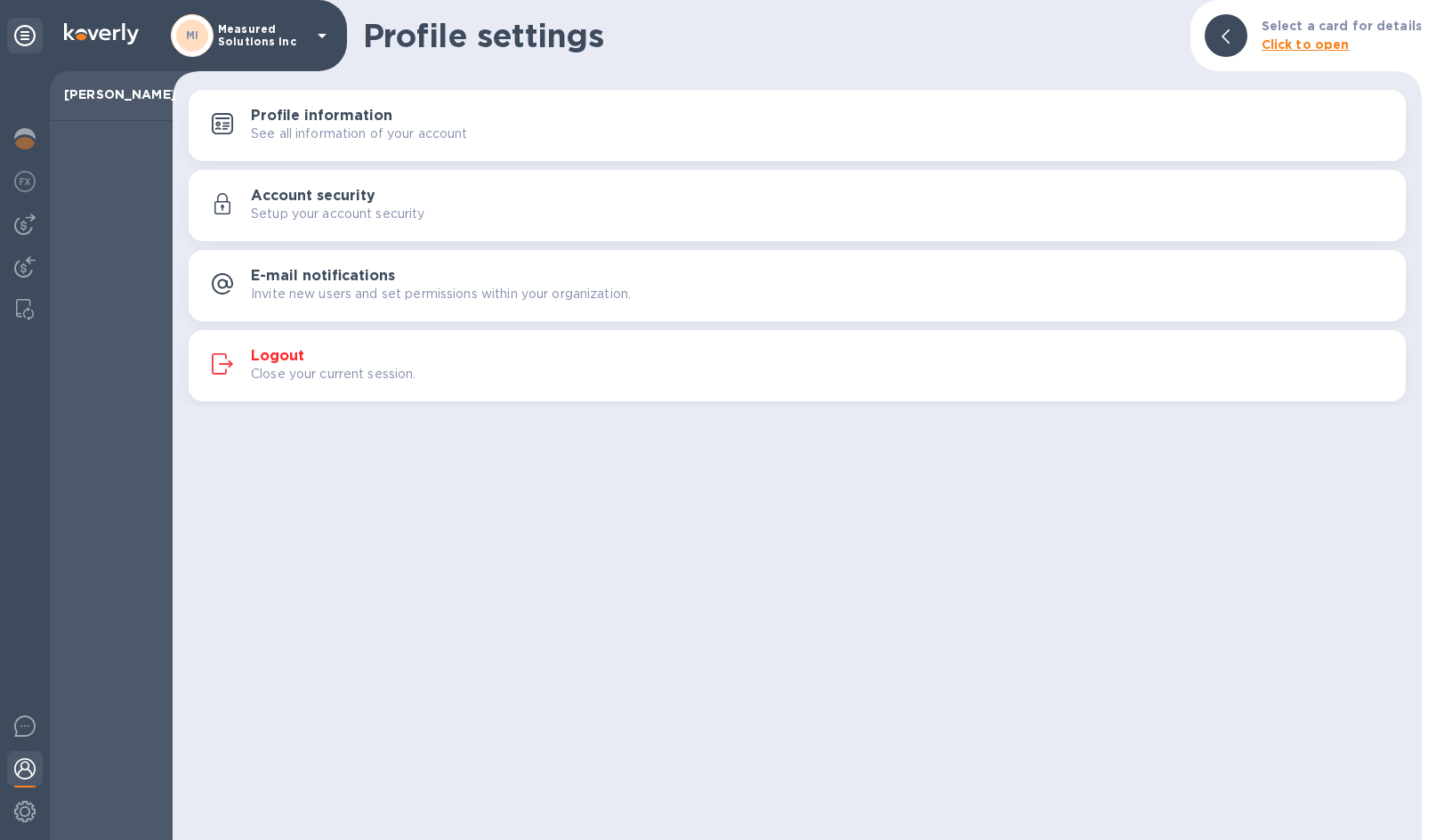
click at [285, 357] on h3 "Logout" at bounding box center [278, 356] width 53 height 17
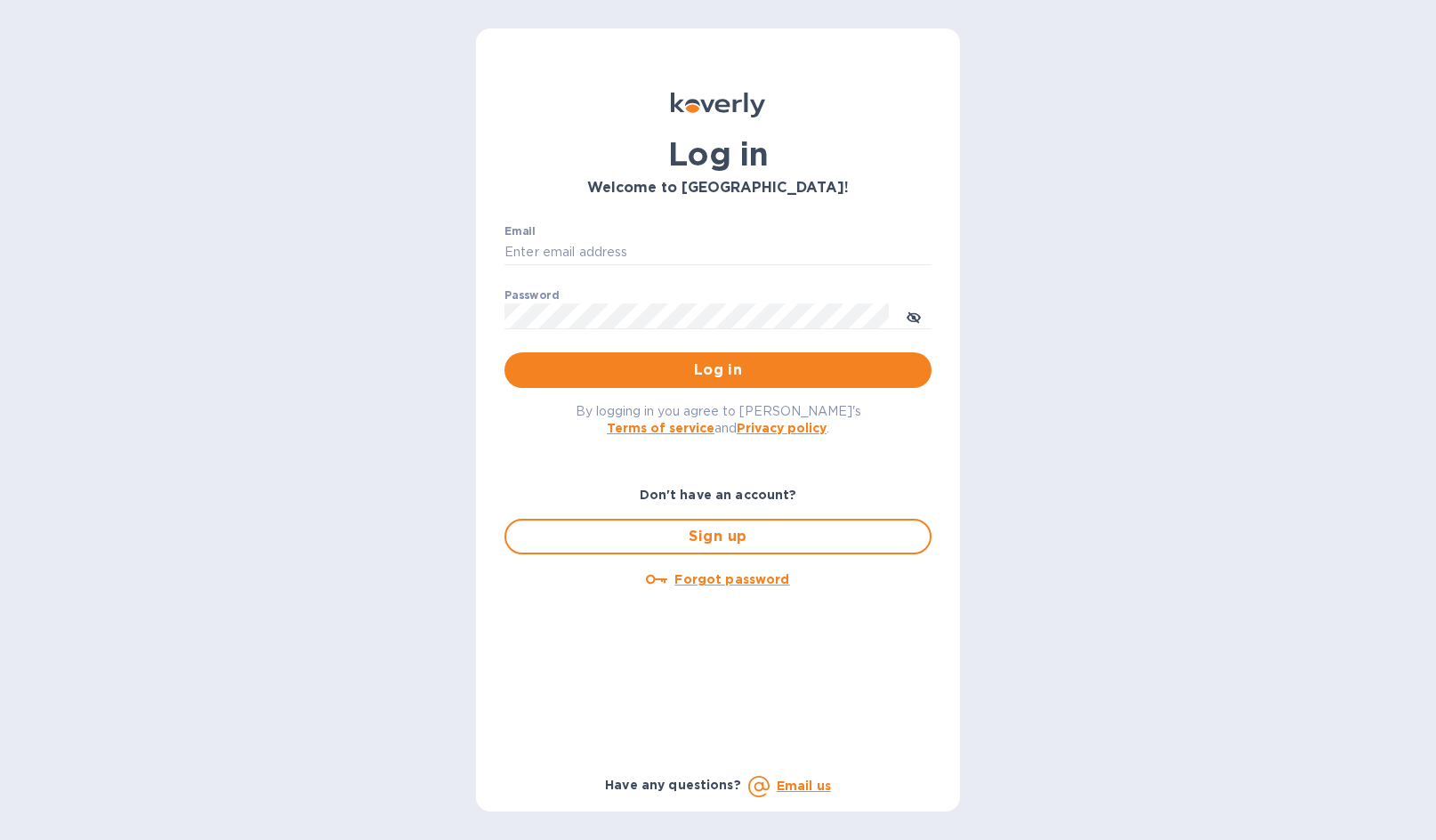
type input "[PERSON_NAME][EMAIL_ADDRESS][DOMAIN_NAME]"
